Goal: Information Seeking & Learning: Learn about a topic

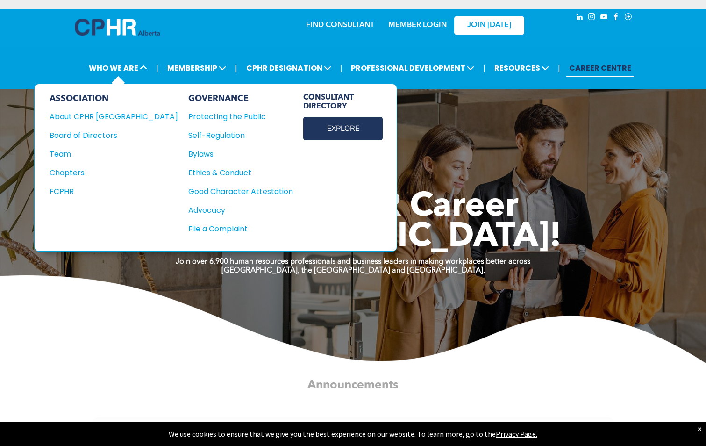
click at [303, 124] on link "EXPLORE" at bounding box center [342, 128] width 79 height 23
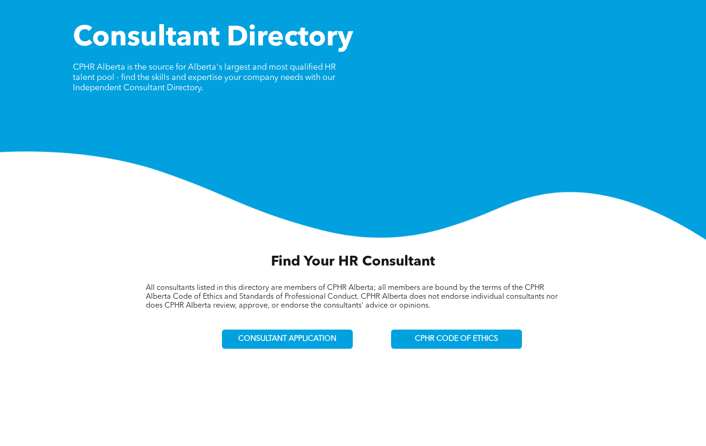
scroll to position [93, 0]
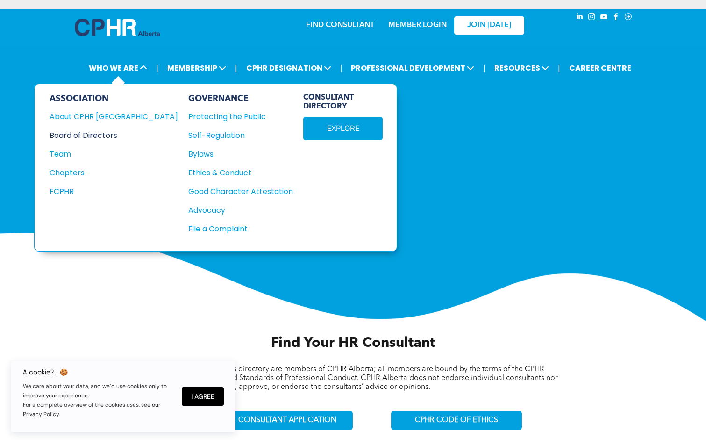
click at [70, 136] on div "Board of Directors" at bounding box center [108, 135] width 116 height 12
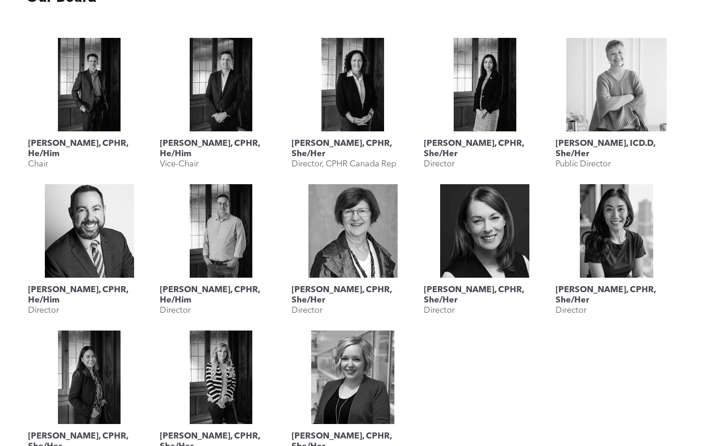
scroll to position [374, 0]
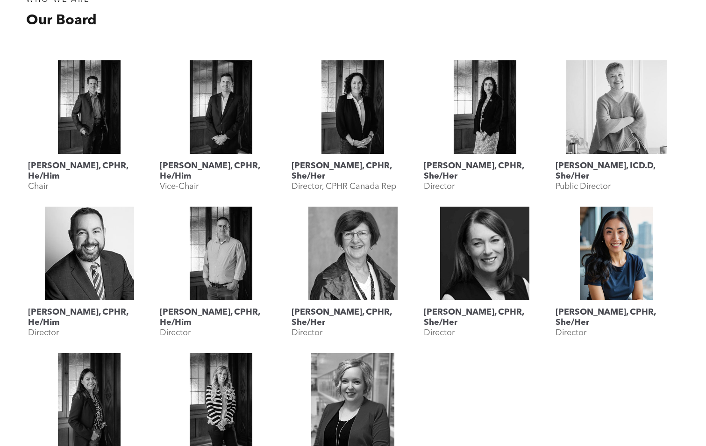
click at [607, 260] on link "Rebecca Lee, CPHR, She/Her" at bounding box center [617, 253] width 122 height 93
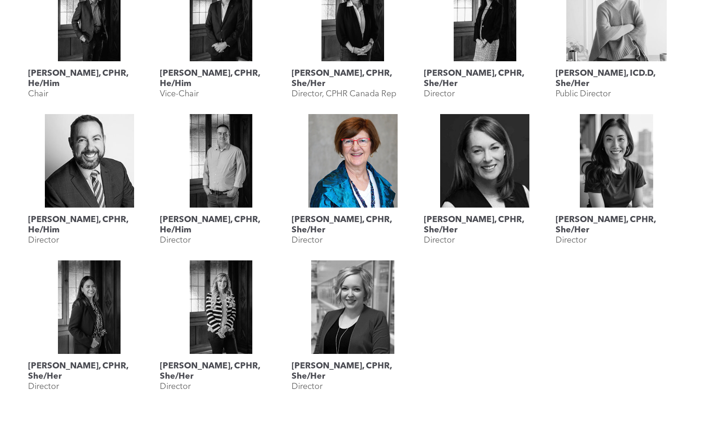
scroll to position [467, 0]
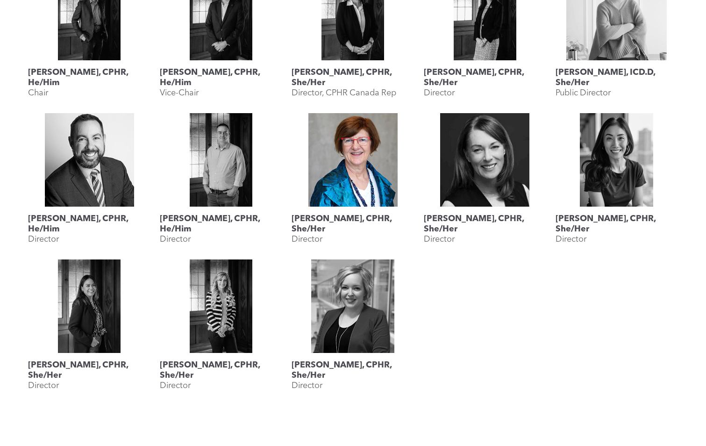
click at [378, 301] on link "Shauna Yohemas, CPHR, She/Her" at bounding box center [353, 305] width 122 height 93
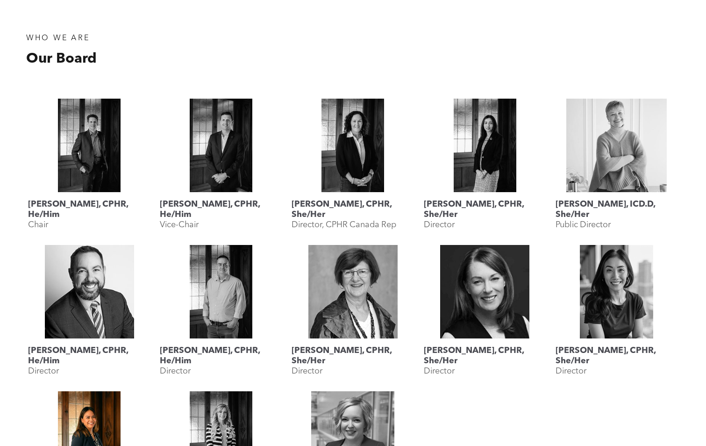
scroll to position [327, 0]
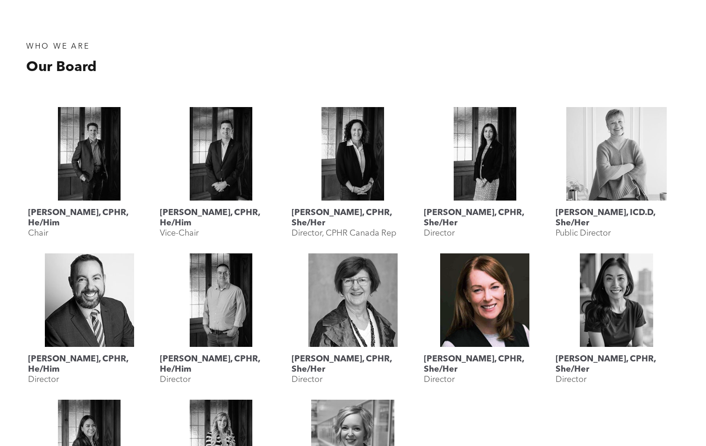
click at [453, 310] on link "Karen Krull, CPHR, She/Her" at bounding box center [485, 299] width 122 height 93
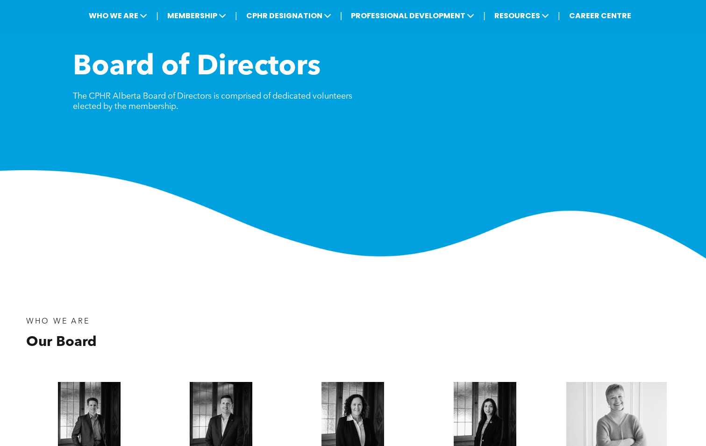
scroll to position [47, 0]
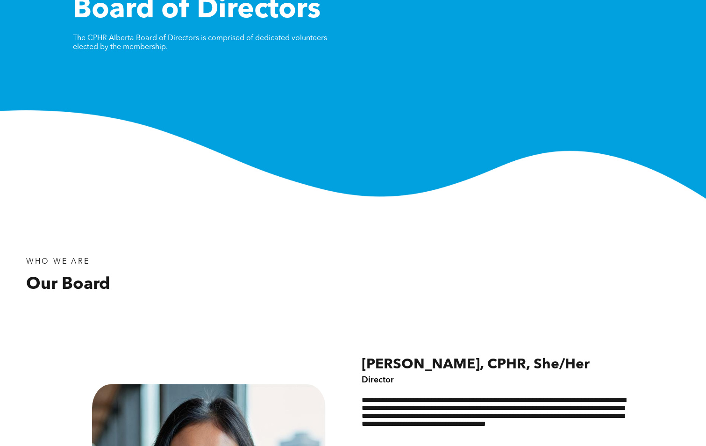
scroll to position [280, 0]
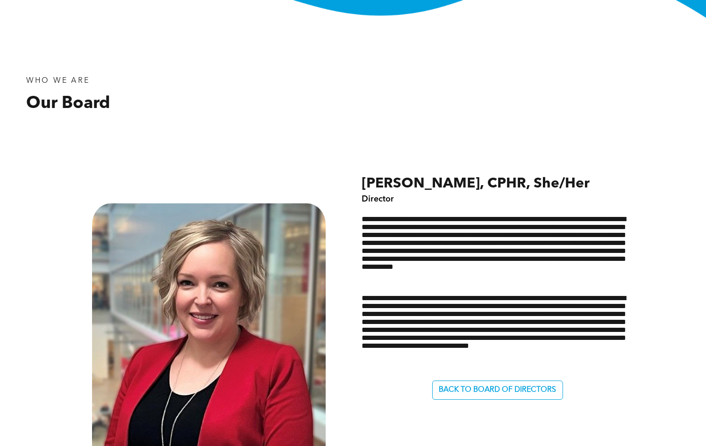
scroll to position [327, 0]
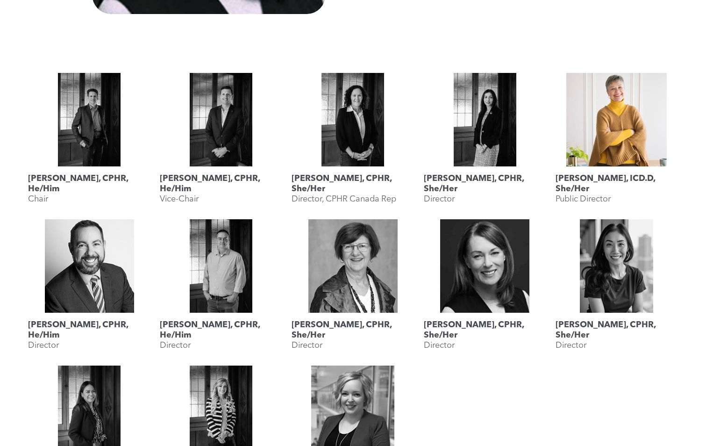
scroll to position [701, 0]
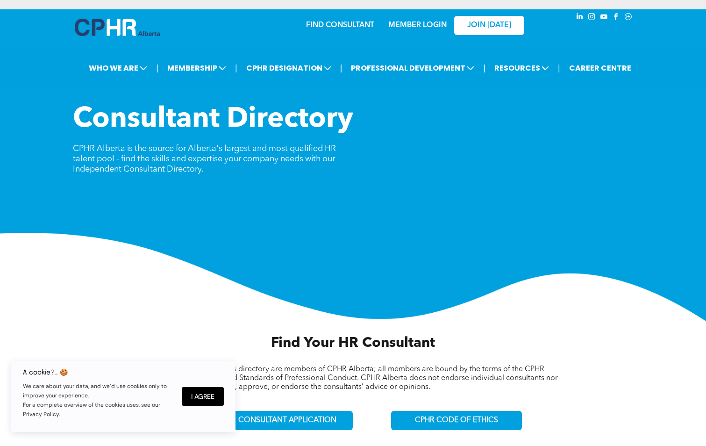
click at [254, 336] on h2 "Find Your HR Consultant" at bounding box center [353, 343] width 300 height 21
click at [276, 342] on span "Find Your HR Consultant" at bounding box center [353, 343] width 164 height 14
click at [280, 365] on span "All consultants listed in this directory are members of CPHR Alberta; all membe…" at bounding box center [352, 377] width 412 height 25
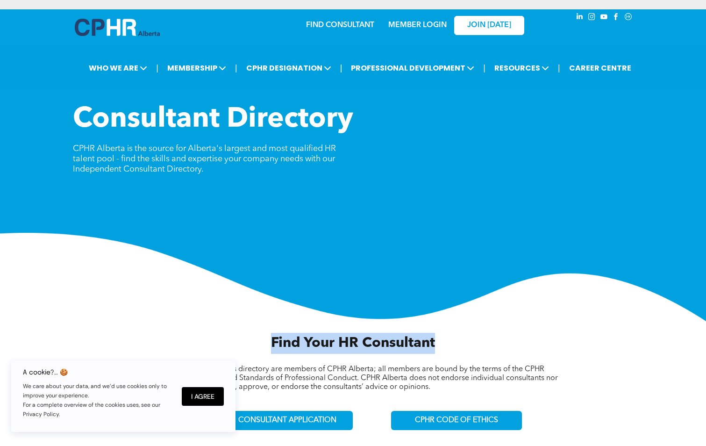
drag, startPoint x: 274, startPoint y: 345, endPoint x: 440, endPoint y: 347, distance: 165.9
click at [440, 347] on h2 "Find Your HR Consultant" at bounding box center [353, 343] width 300 height 21
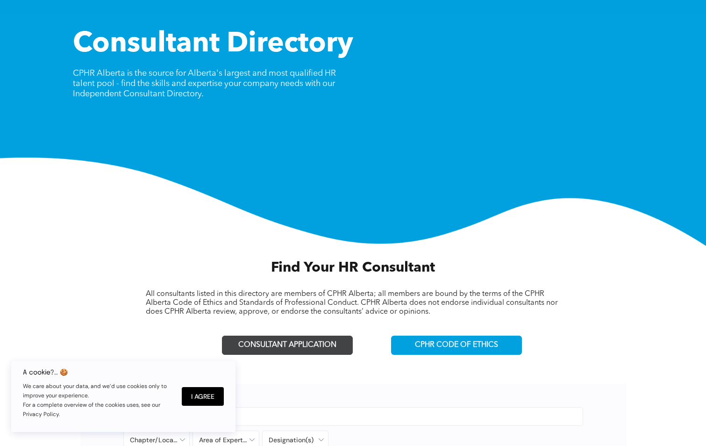
scroll to position [93, 0]
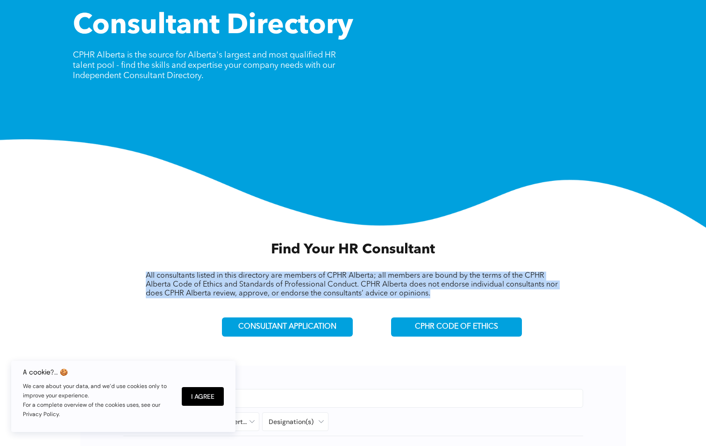
drag, startPoint x: 148, startPoint y: 276, endPoint x: 457, endPoint y: 299, distance: 310.2
click at [457, 299] on div "Find Your HR Consultant All consultants listed in this directory are members of…" at bounding box center [353, 292] width 533 height 114
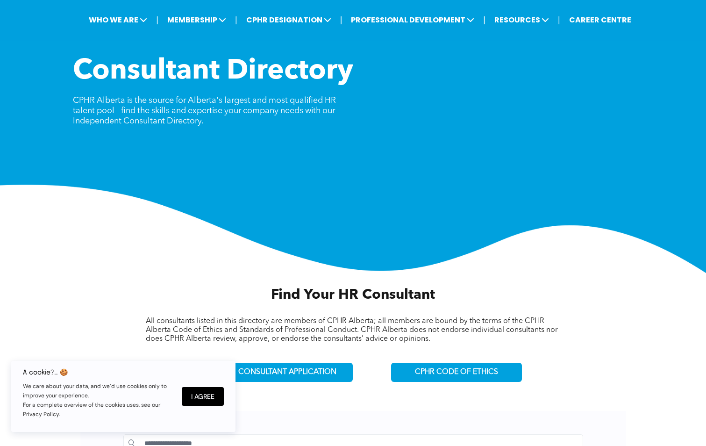
scroll to position [0, 0]
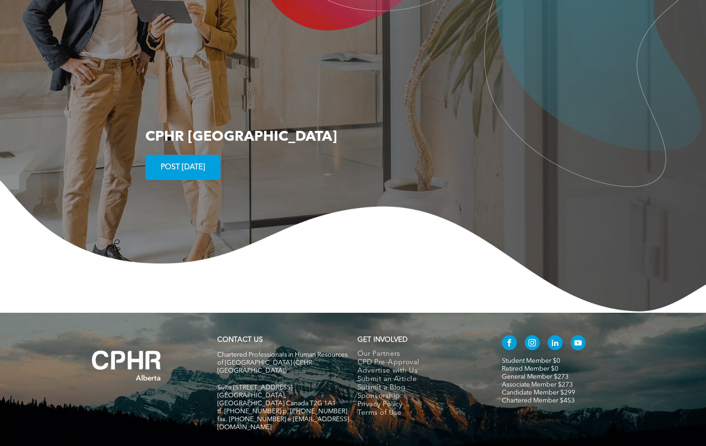
scroll to position [1720, 0]
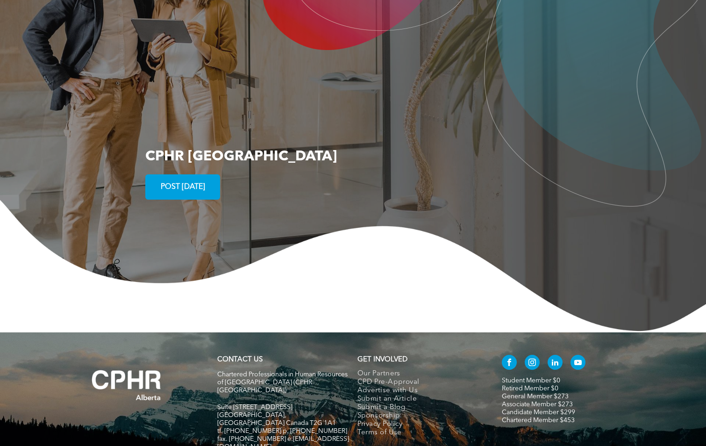
drag, startPoint x: 427, startPoint y: 357, endPoint x: 455, endPoint y: 324, distance: 44.1
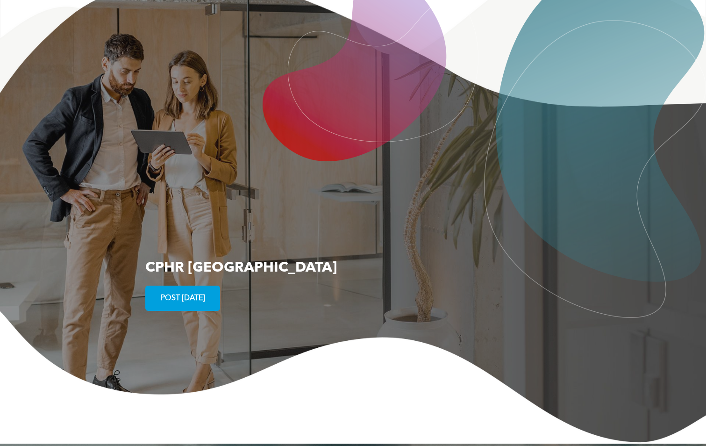
scroll to position [0, 0]
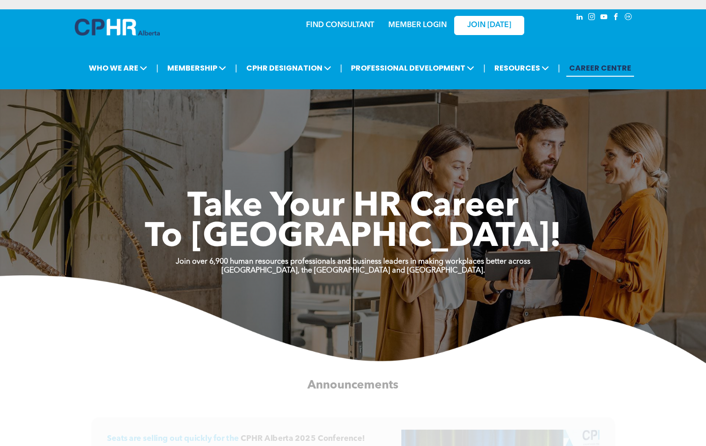
drag, startPoint x: 455, startPoint y: 321, endPoint x: 478, endPoint y: 131, distance: 191.1
drag, startPoint x: 277, startPoint y: 315, endPoint x: 346, endPoint y: 78, distance: 247.2
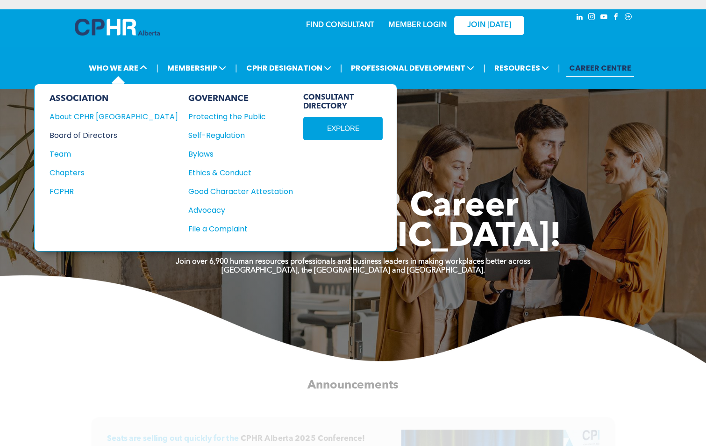
click at [82, 136] on div "Board of Directors" at bounding box center [108, 135] width 116 height 12
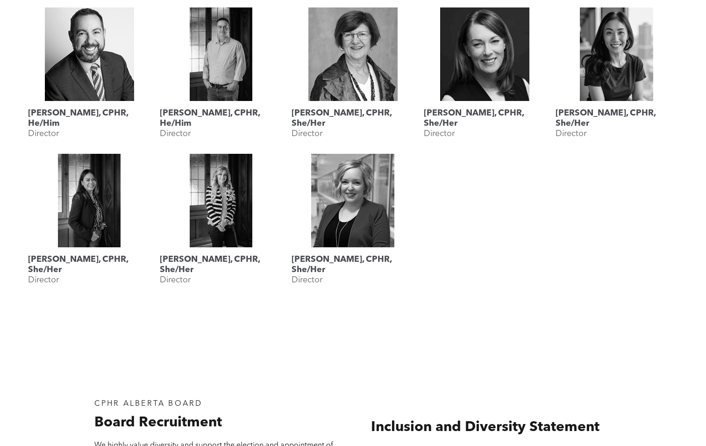
scroll to position [607, 0]
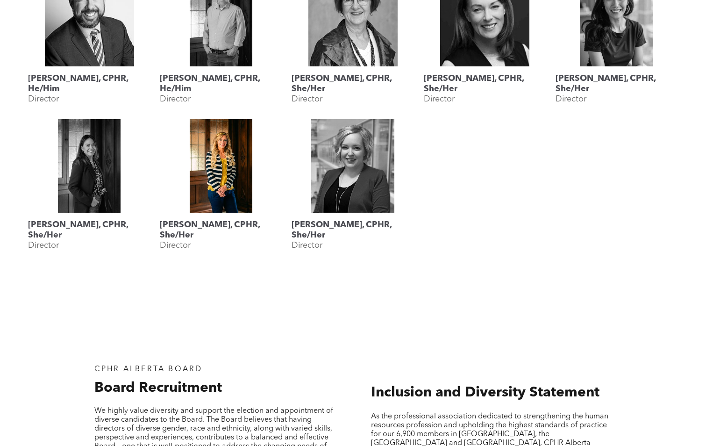
click at [225, 201] on link "Megan Vaughan, CPHR, She/Her" at bounding box center [221, 165] width 122 height 93
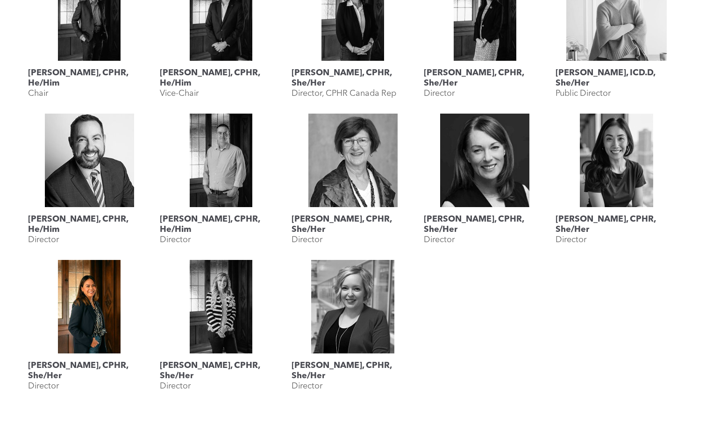
scroll to position [934, 0]
